Goal: Task Accomplishment & Management: Manage account settings

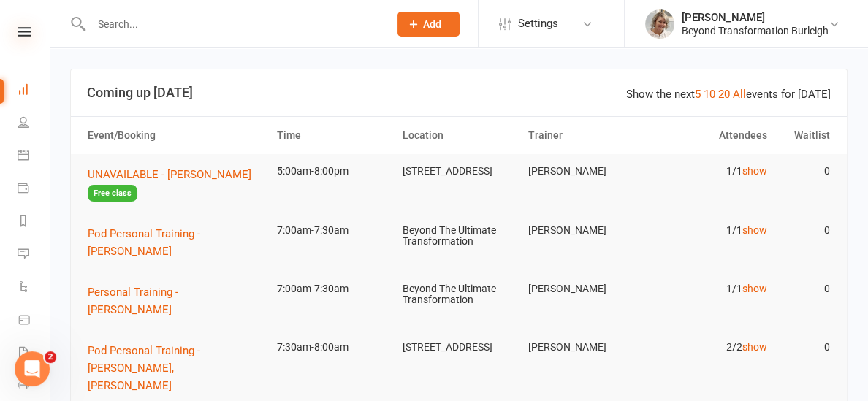
click at [30, 29] on icon at bounding box center [25, 31] width 14 height 9
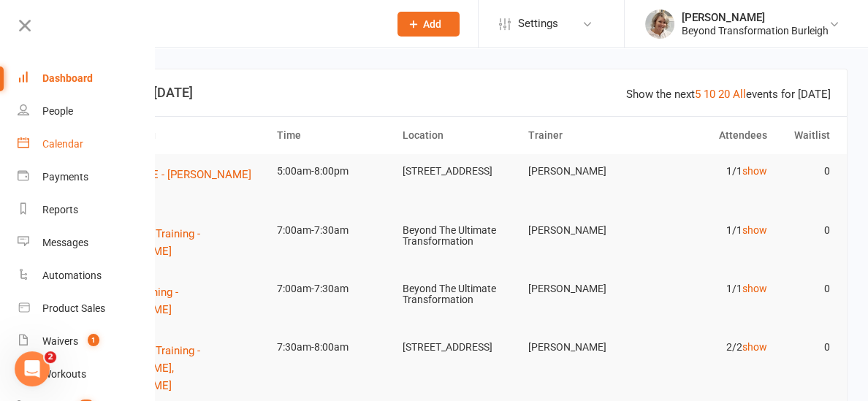
click at [59, 138] on div "Calendar" at bounding box center [62, 144] width 41 height 12
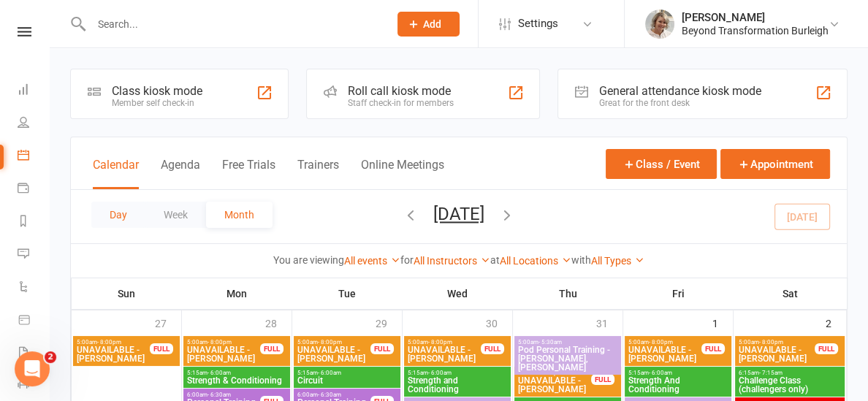
click at [108, 216] on button "Day" at bounding box center [118, 215] width 54 height 26
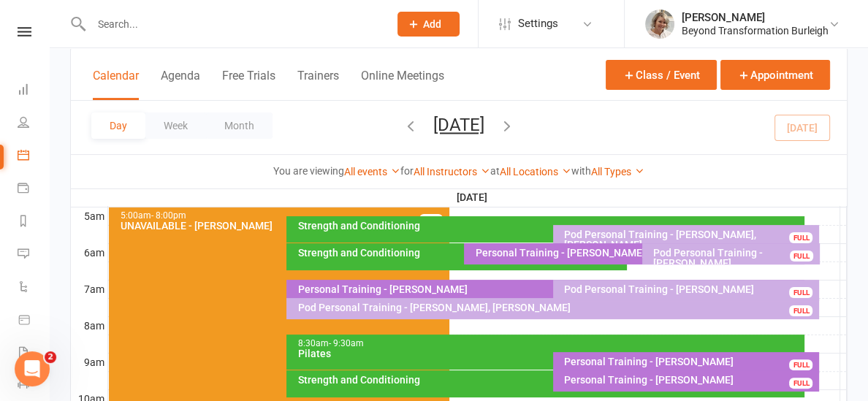
scroll to position [272, 0]
click at [586, 253] on div "Personal Training - Dave Hull" at bounding box center [637, 253] width 327 height 10
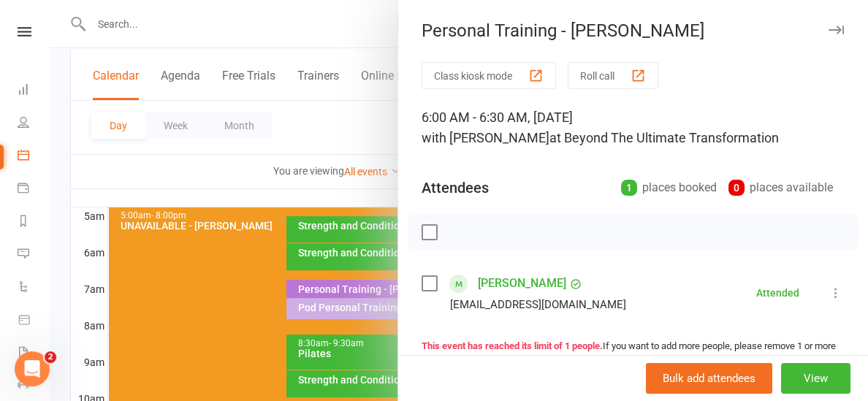
click at [275, 192] on div at bounding box center [459, 200] width 818 height 401
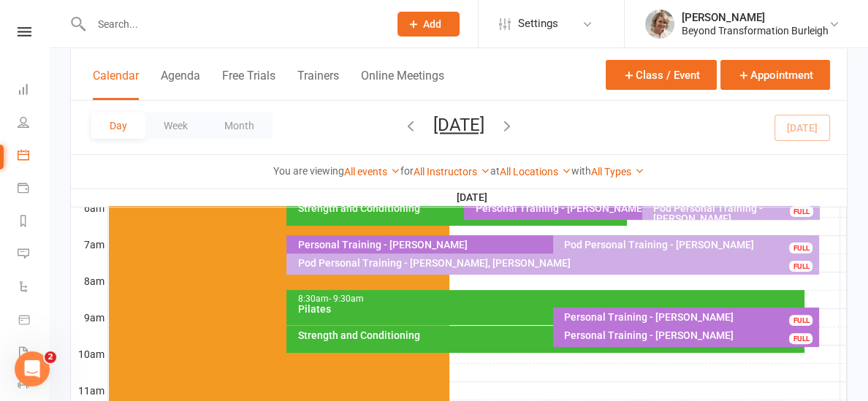
scroll to position [319, 0]
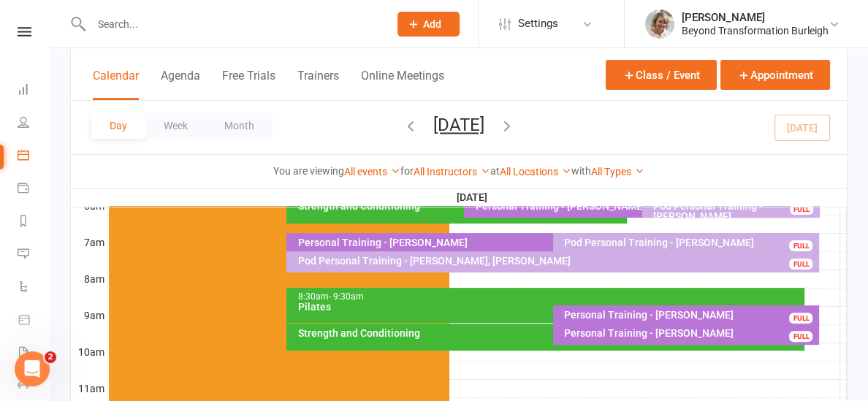
click at [574, 237] on div "Pod Personal Training - Deb Severiny" at bounding box center [689, 242] width 253 height 10
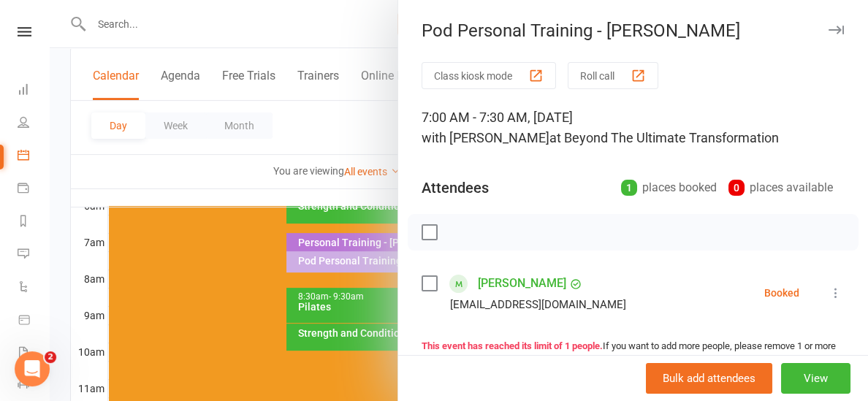
click at [295, 183] on div at bounding box center [459, 200] width 818 height 401
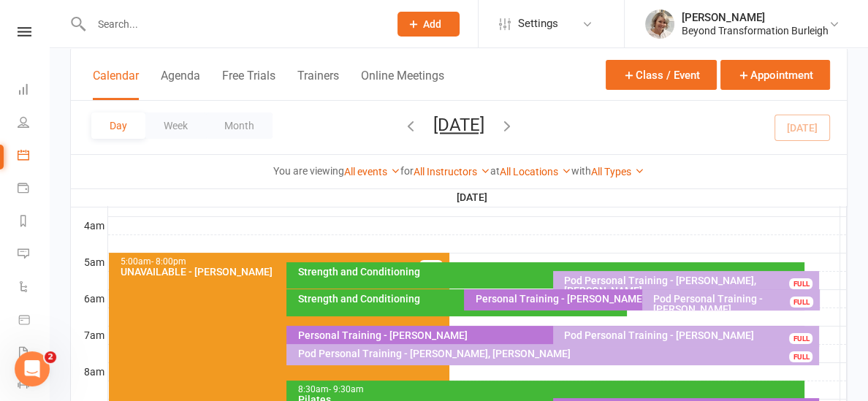
scroll to position [223, 0]
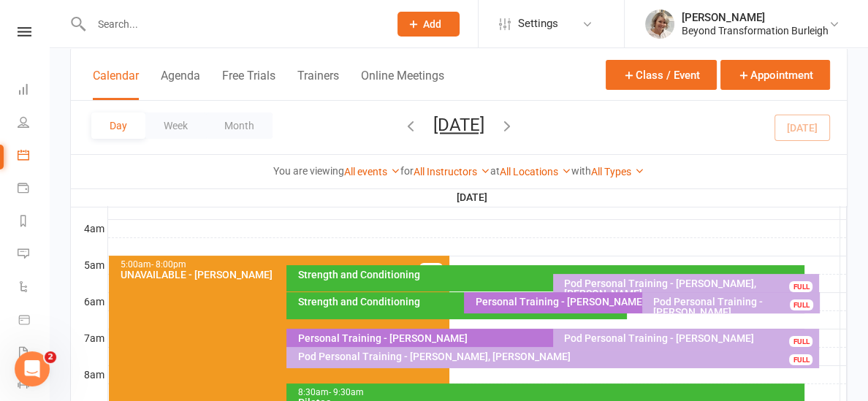
click at [146, 28] on input "text" at bounding box center [232, 24] width 291 height 20
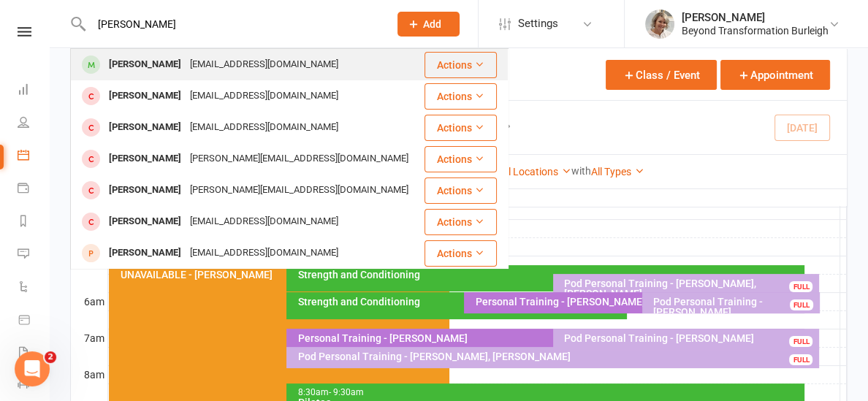
type input "andrew matison"
click at [151, 64] on div "Andrew Matisons" at bounding box center [144, 64] width 81 height 21
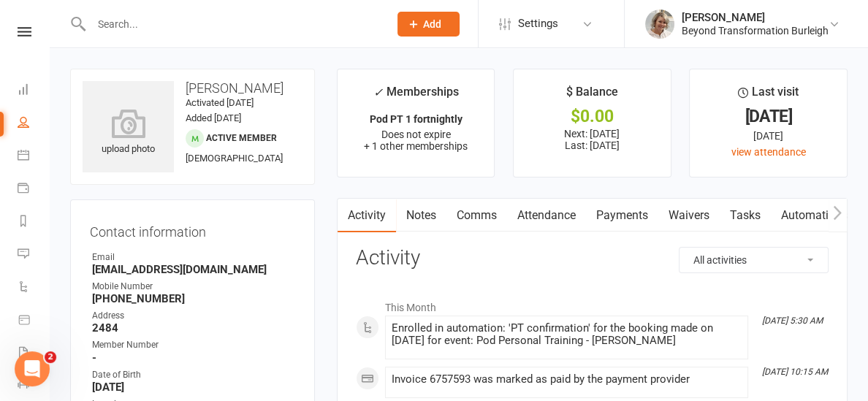
click at [613, 210] on link "Payments" at bounding box center [622, 216] width 72 height 34
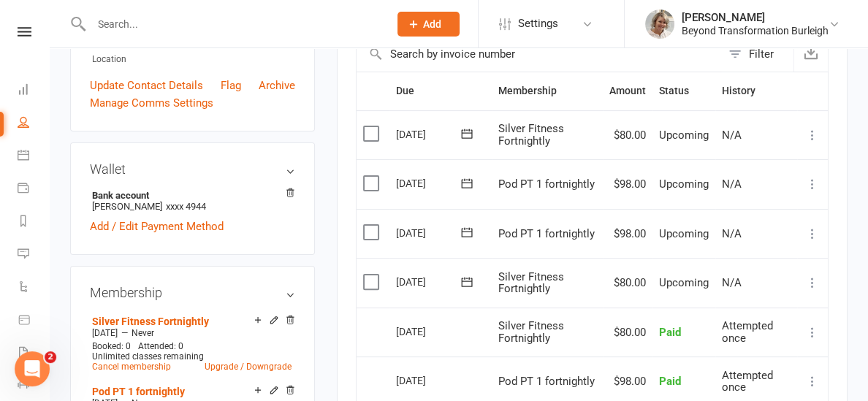
scroll to position [351, 0]
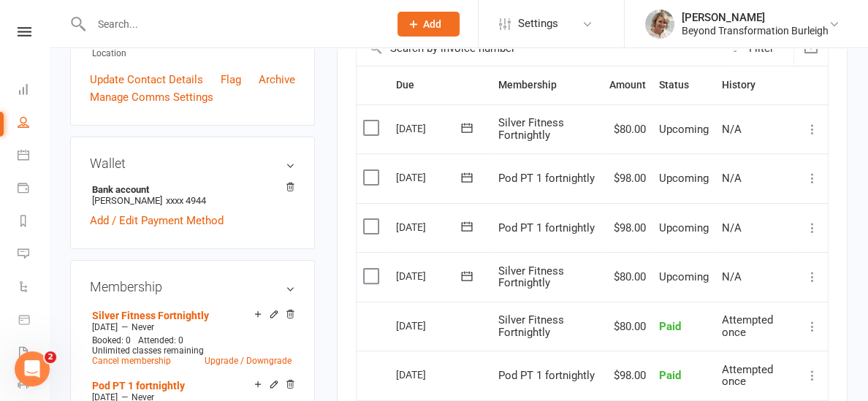
click at [811, 282] on icon at bounding box center [812, 276] width 15 height 15
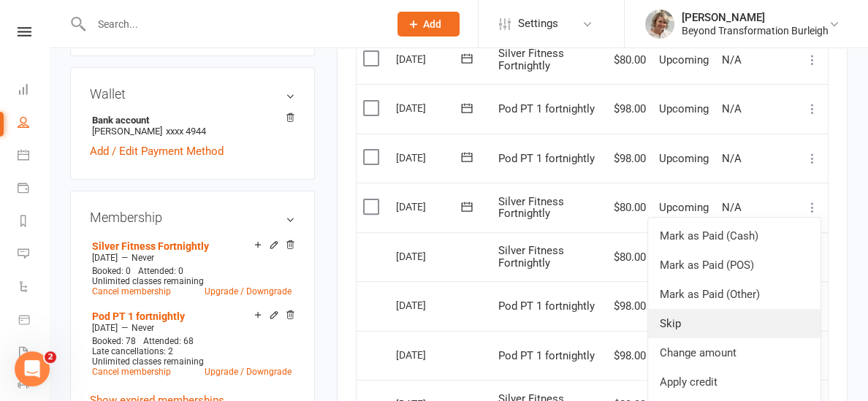
scroll to position [421, 0]
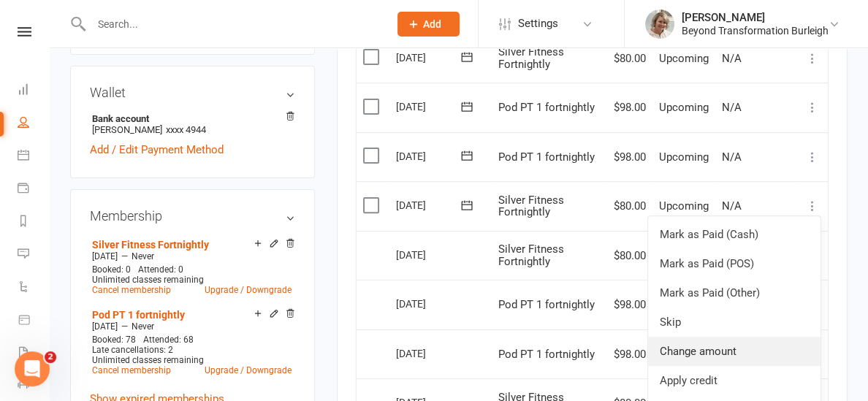
click at [762, 345] on link "Change amount" at bounding box center [734, 351] width 172 height 29
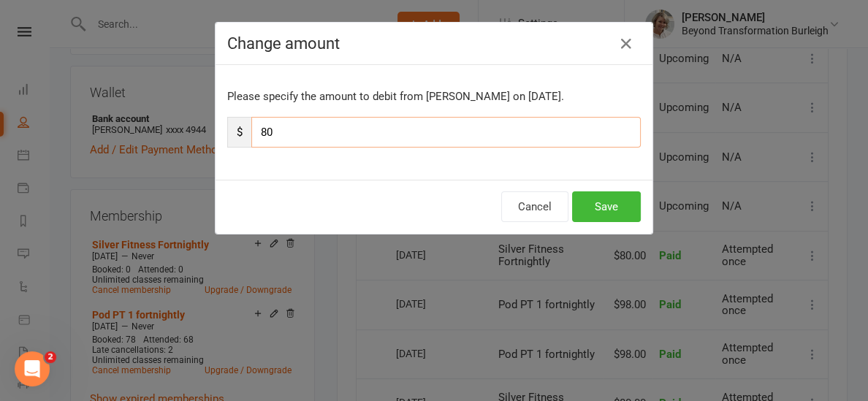
click at [300, 131] on input "80" at bounding box center [445, 132] width 389 height 31
type input "8"
type input "40"
click at [589, 201] on button "Save" at bounding box center [606, 206] width 69 height 31
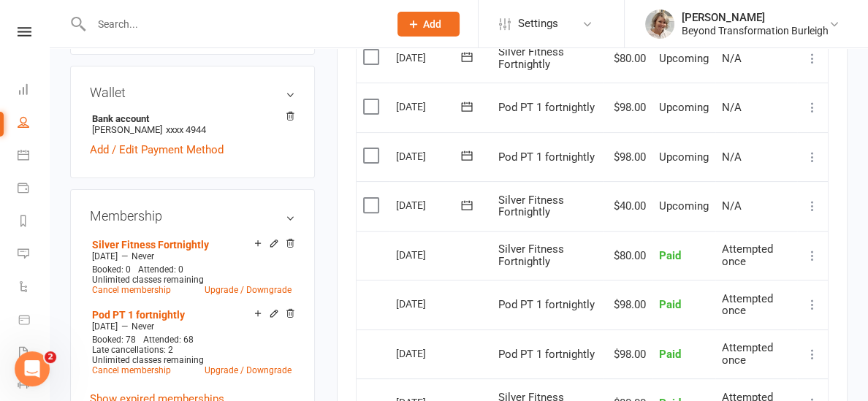
click at [812, 158] on icon at bounding box center [812, 157] width 15 height 15
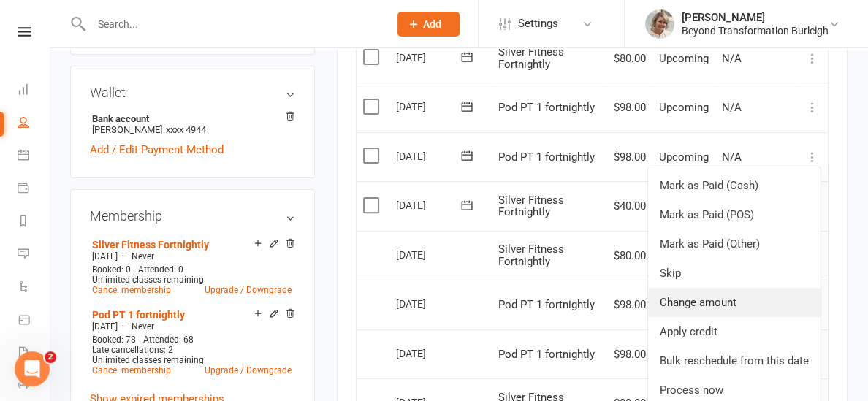
click at [689, 304] on link "Change amount" at bounding box center [734, 302] width 172 height 29
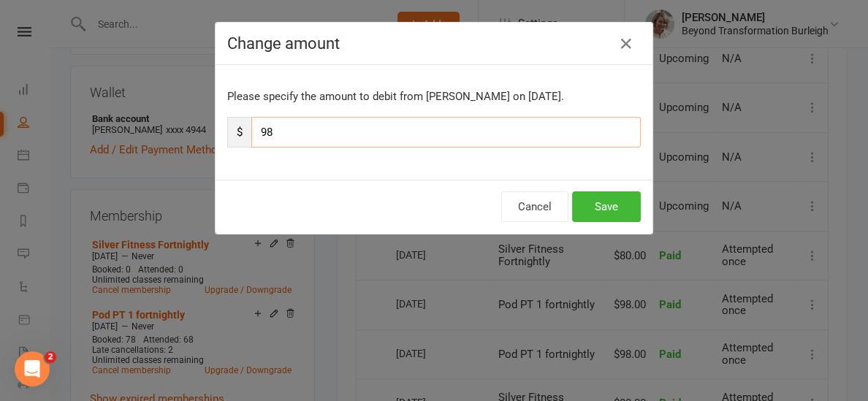
click at [308, 127] on input "98" at bounding box center [445, 132] width 389 height 31
type input "9"
type input "49"
click at [623, 204] on button "Save" at bounding box center [606, 206] width 69 height 31
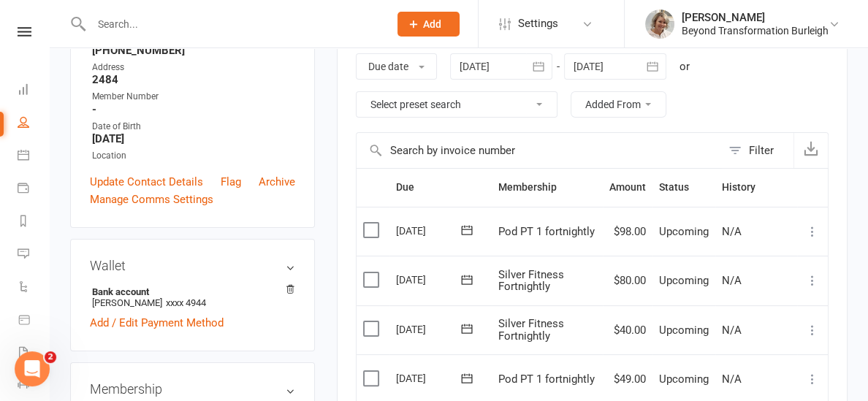
scroll to position [0, 0]
